Goal: Find specific page/section: Find specific page/section

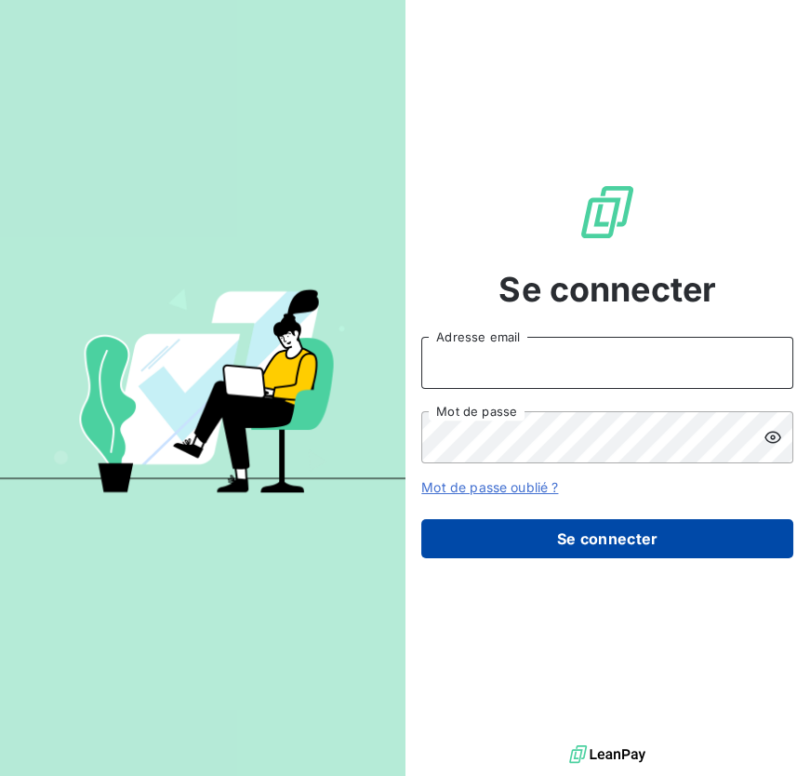
type input "[EMAIL_ADDRESS][DOMAIN_NAME]"
click at [569, 549] on button "Se connecter" at bounding box center [607, 538] width 372 height 39
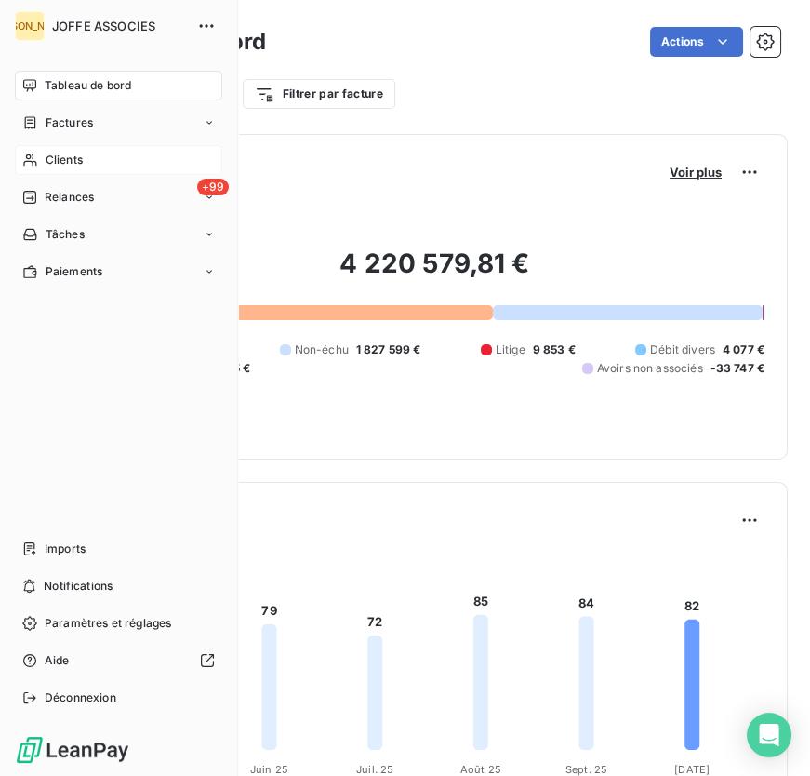
click at [47, 167] on span "Clients" at bounding box center [64, 160] width 37 height 17
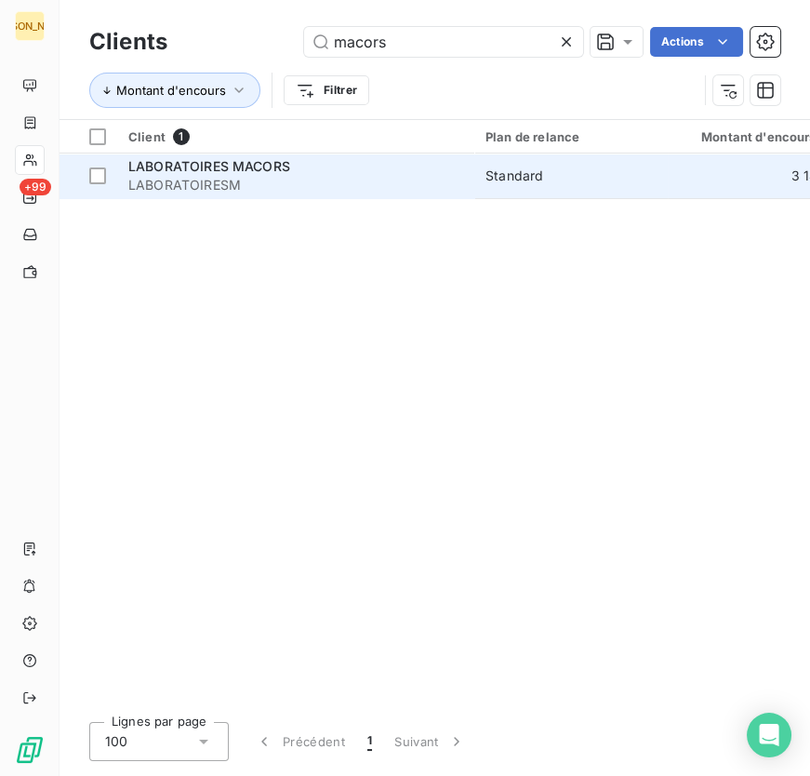
type input "macors"
click at [381, 191] on span "LABORATOIRESM" at bounding box center [295, 185] width 335 height 19
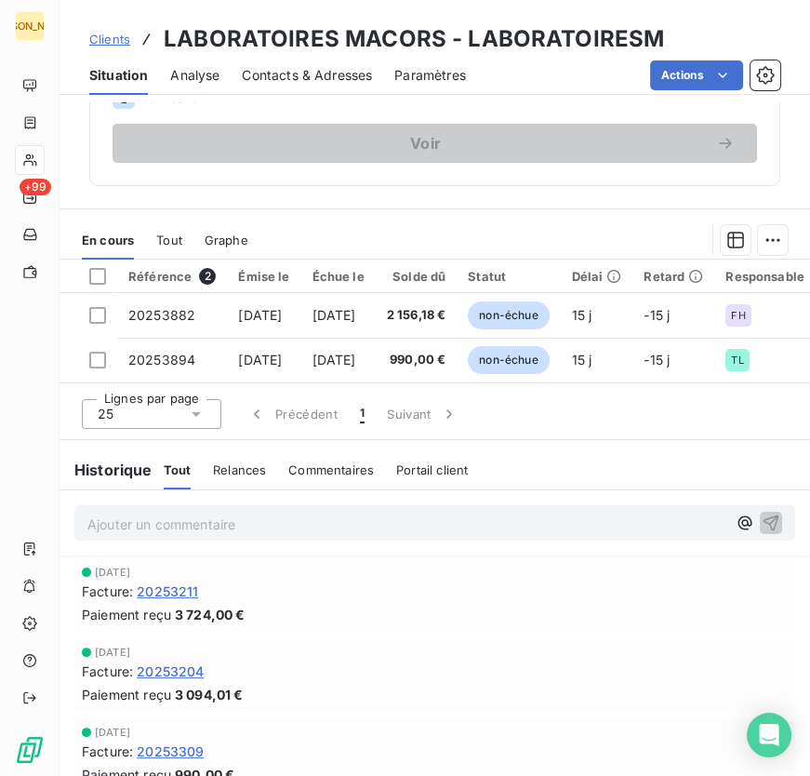
scroll to position [567, 0]
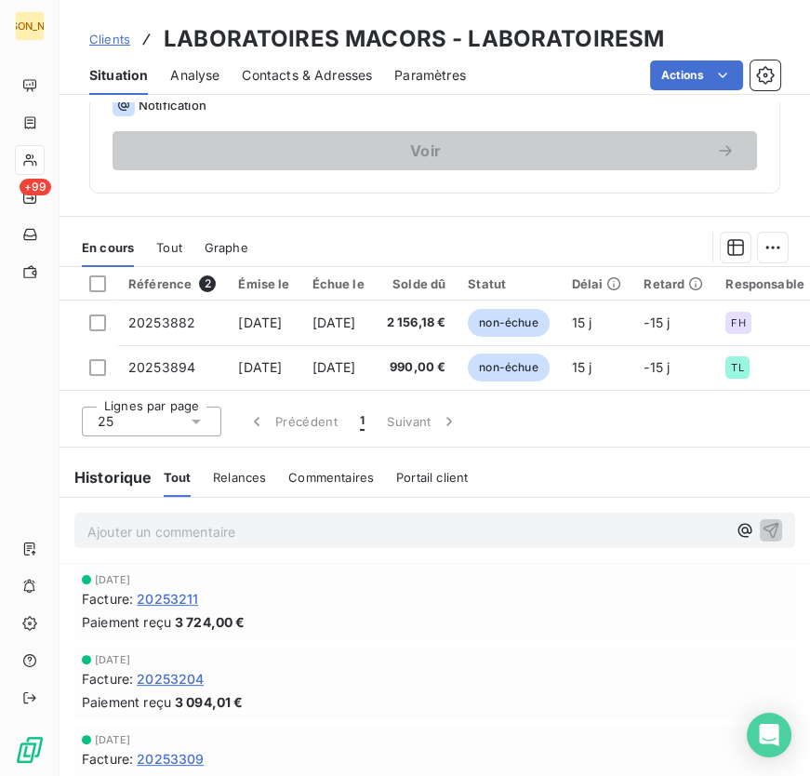
click at [118, 35] on span "Clients" at bounding box center [109, 39] width 41 height 15
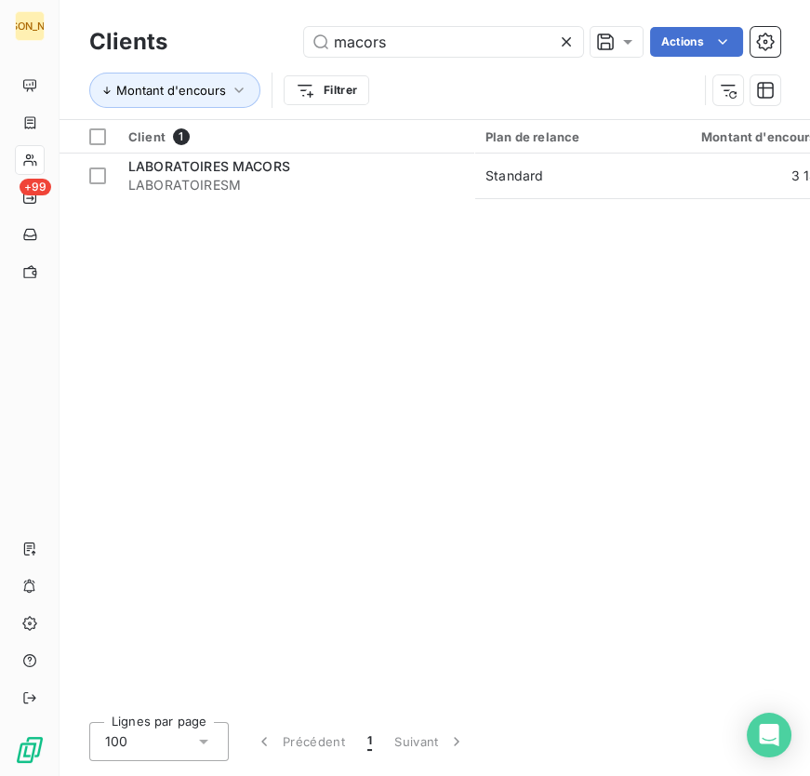
drag, startPoint x: 360, startPoint y: 42, endPoint x: 272, endPoint y: 26, distance: 89.8
click at [272, 27] on div "macors Actions" at bounding box center [485, 42] width 591 height 30
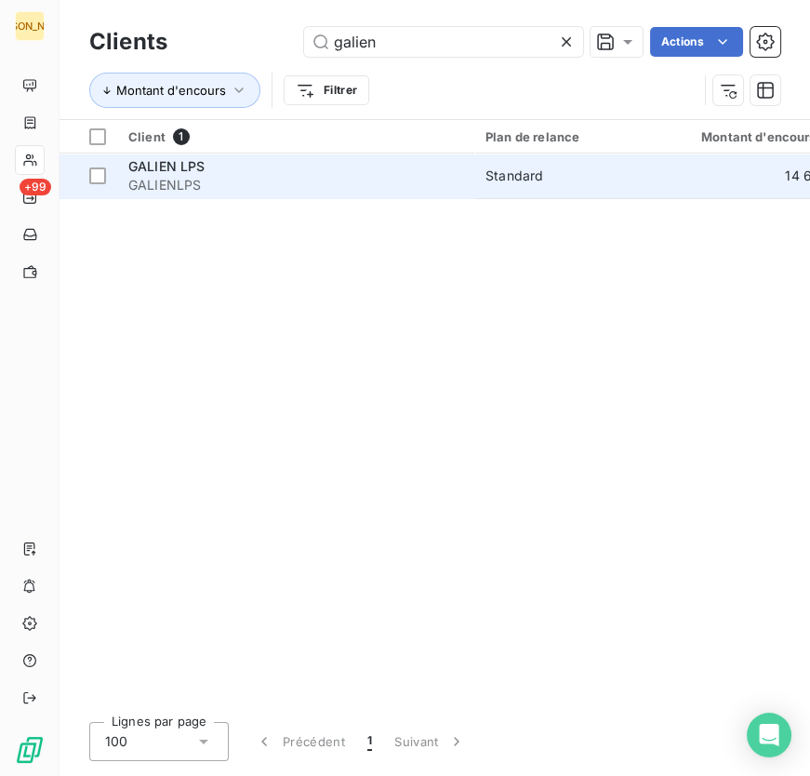
type input "galien"
click at [325, 196] on td "GALIEN LPS GALIENLPS" at bounding box center [295, 176] width 357 height 45
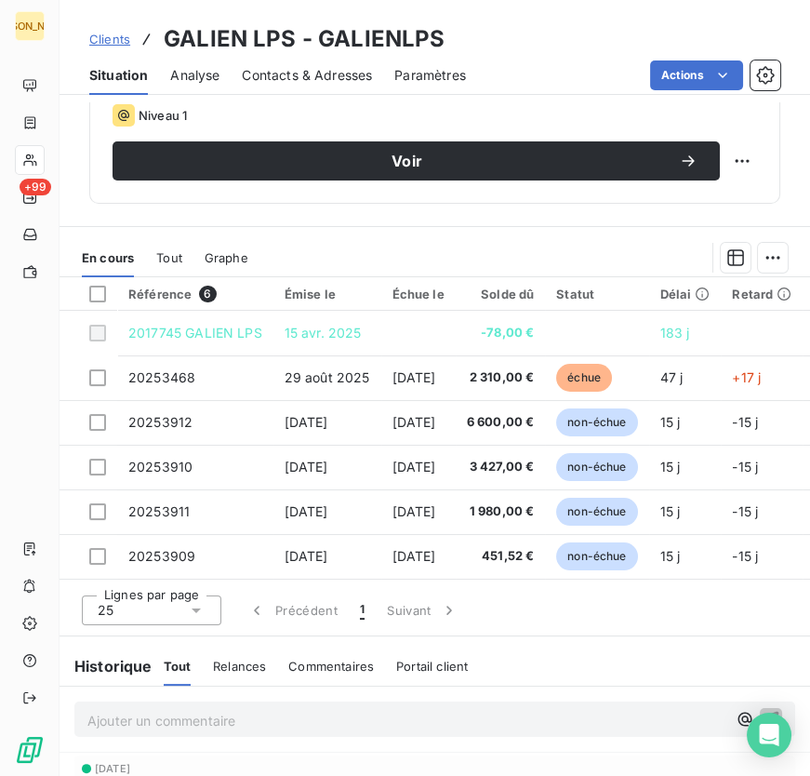
scroll to position [549, 0]
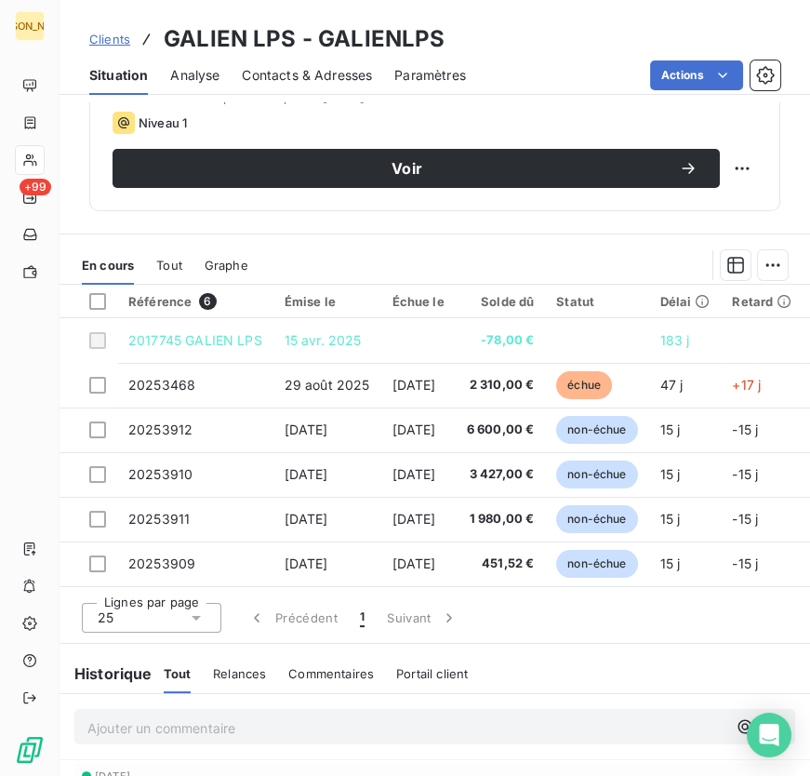
click at [101, 35] on span "Clients" at bounding box center [109, 39] width 41 height 15
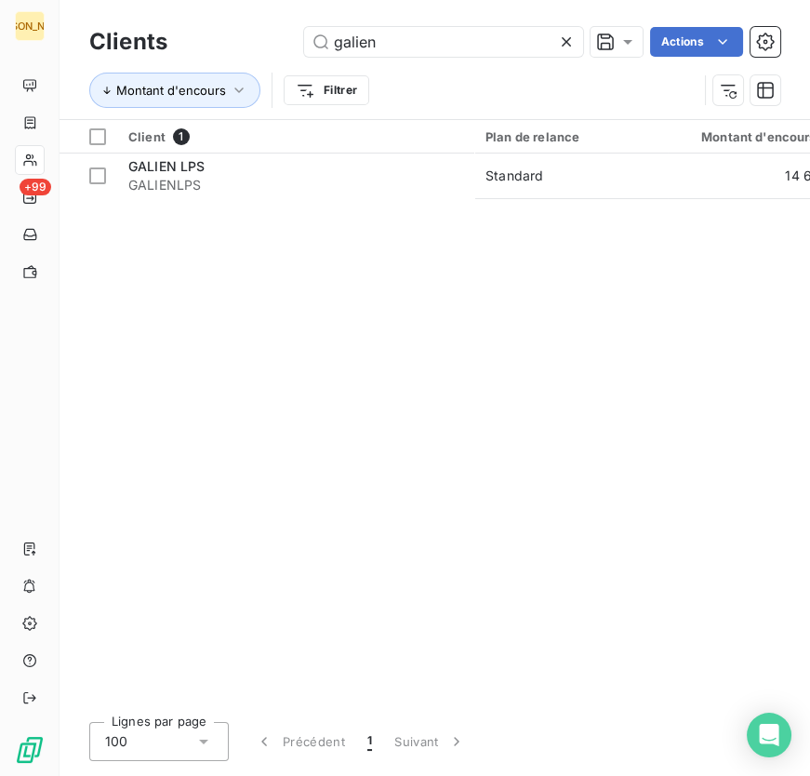
drag, startPoint x: 375, startPoint y: 40, endPoint x: 263, endPoint y: 53, distance: 112.4
click at [263, 53] on div "galien Actions" at bounding box center [485, 42] width 591 height 30
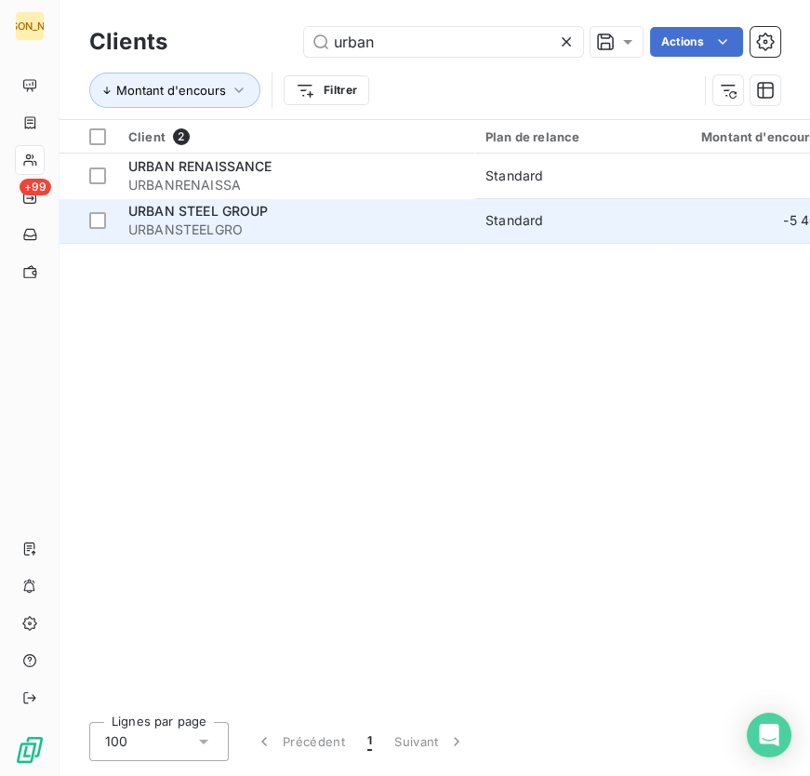
type input "urban"
click at [220, 221] on span "URBANSTEELGRO" at bounding box center [295, 230] width 335 height 19
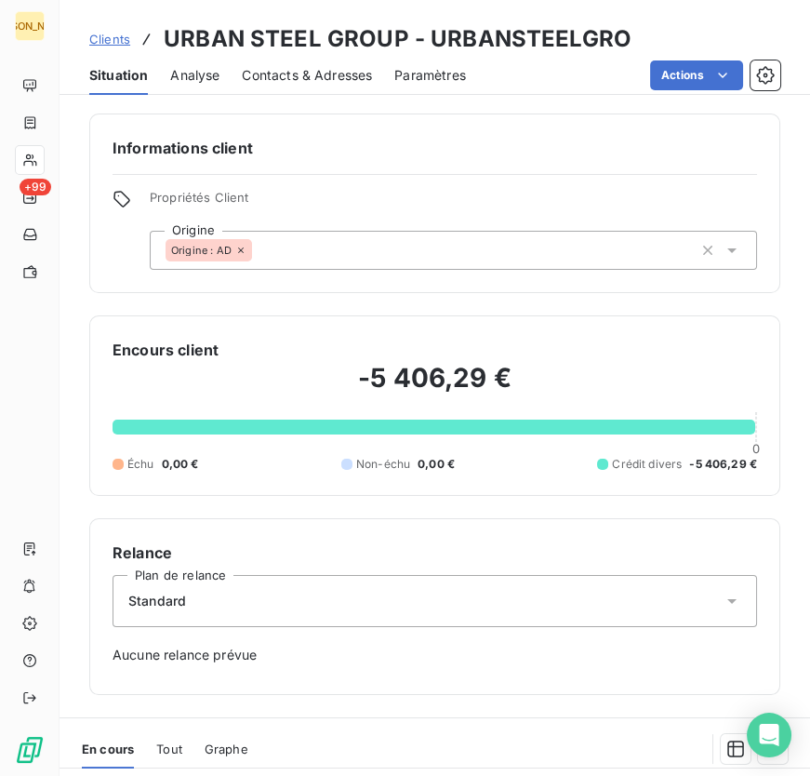
click at [118, 45] on span "Clients" at bounding box center [109, 39] width 41 height 15
